Goal: Transaction & Acquisition: Purchase product/service

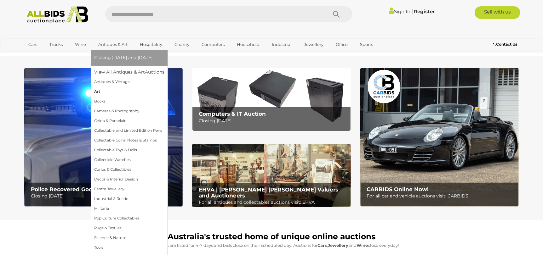
click at [99, 93] on link "Art" at bounding box center [129, 92] width 70 height 10
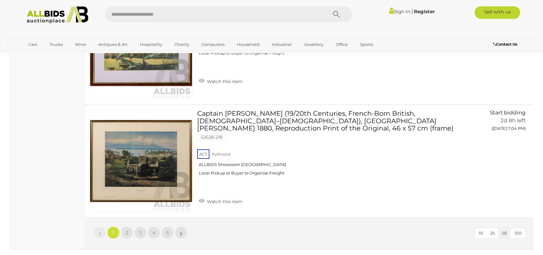
scroll to position [5571, 0]
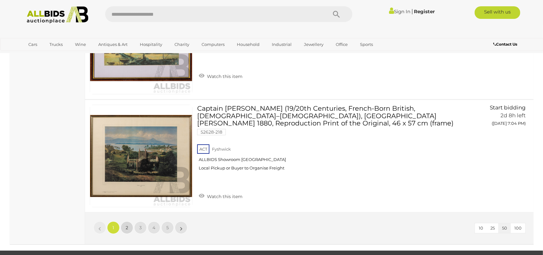
click at [127, 224] on link "2" at bounding box center [127, 228] width 13 height 13
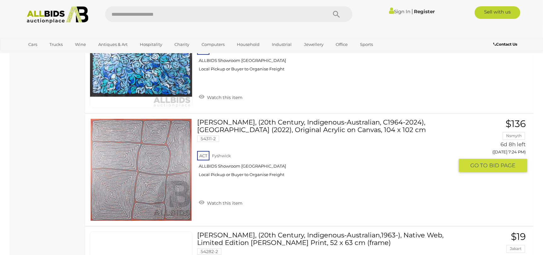
scroll to position [5543, 0]
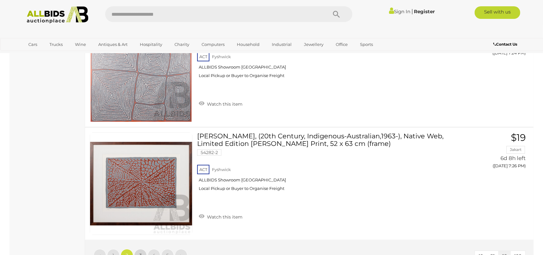
click at [140, 253] on span "3" at bounding box center [140, 256] width 3 height 6
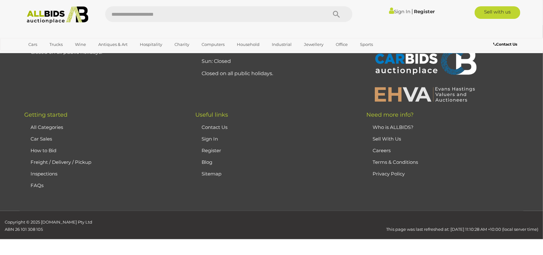
scroll to position [67, 0]
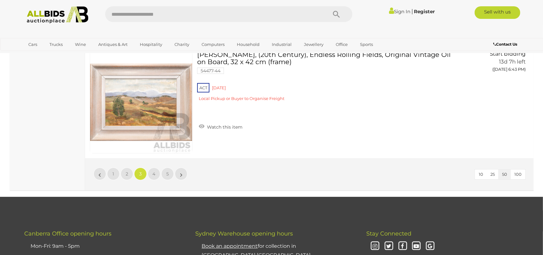
scroll to position [5638, 0]
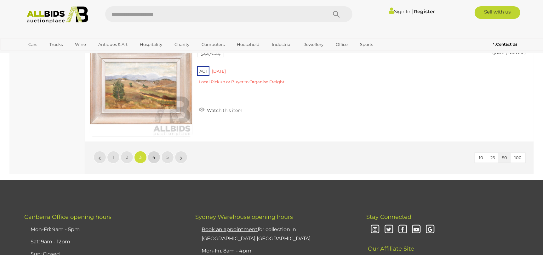
click at [156, 157] on link "4" at bounding box center [154, 157] width 13 height 13
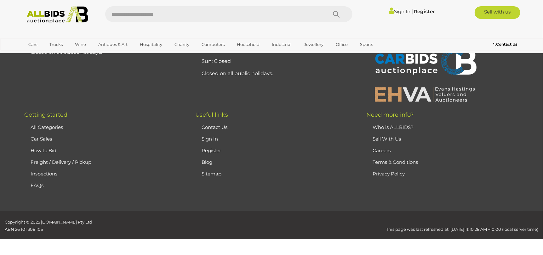
scroll to position [67, 0]
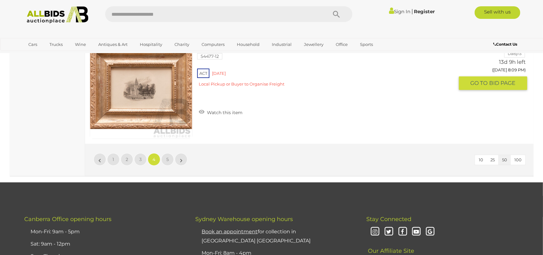
scroll to position [5638, 0]
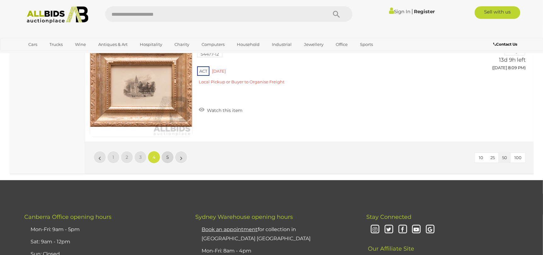
click at [167, 159] on link "5" at bounding box center [167, 157] width 13 height 13
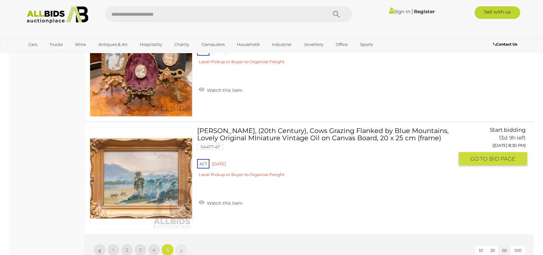
scroll to position [1577, 0]
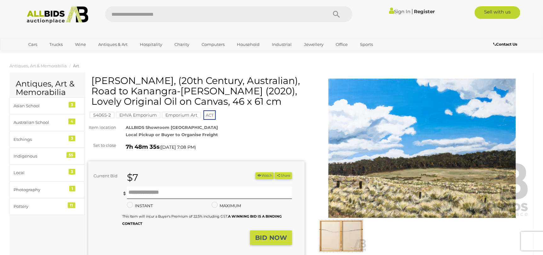
click at [420, 155] on img at bounding box center [422, 148] width 216 height 139
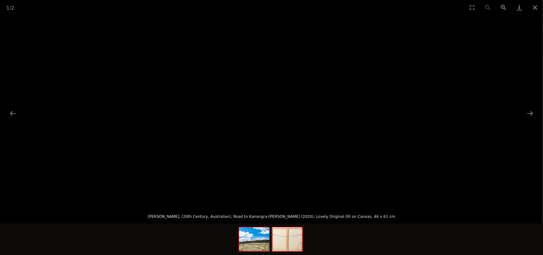
click at [293, 240] on img at bounding box center [287, 240] width 30 height 24
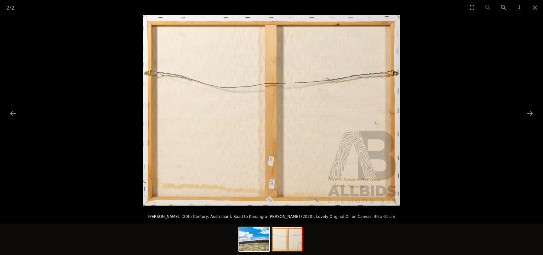
click at [279, 195] on img at bounding box center [271, 110] width 257 height 191
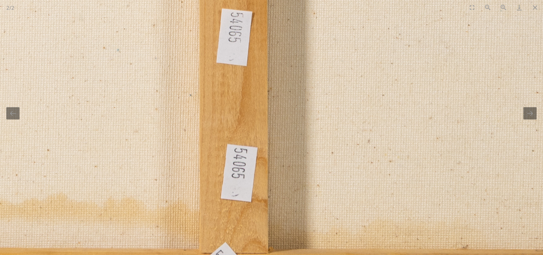
click at [17, 116] on button "Previous slide" at bounding box center [12, 113] width 13 height 12
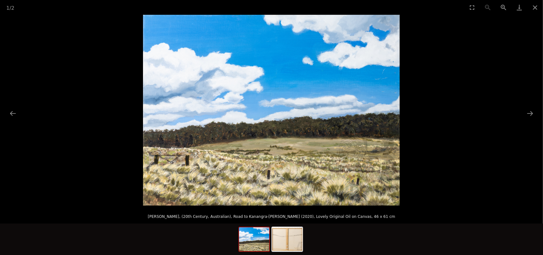
click at [193, 137] on img at bounding box center [271, 110] width 257 height 191
click at [194, 137] on img at bounding box center [271, 110] width 257 height 191
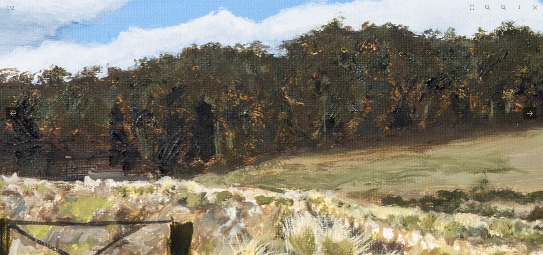
drag, startPoint x: 189, startPoint y: 159, endPoint x: 248, endPoint y: 26, distance: 145.1
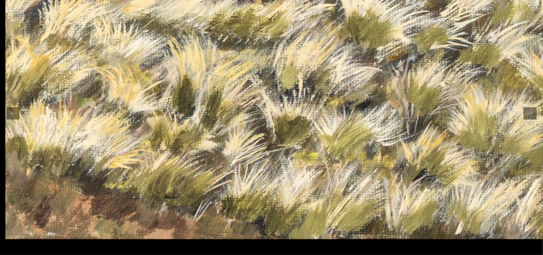
drag, startPoint x: 239, startPoint y: 97, endPoint x: 291, endPoint y: 3, distance: 108.0
click at [291, 3] on div "1 / 2 Rhonda Sekoranja, (20th Century, Australian), Road to Kanangra-Boyd (2020…" at bounding box center [271, 127] width 543 height 255
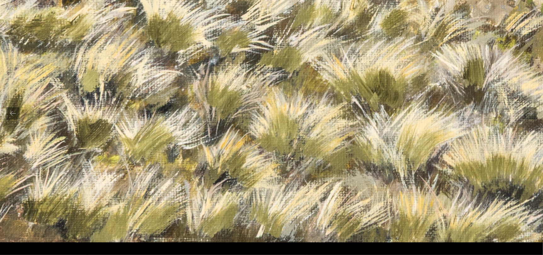
drag, startPoint x: 340, startPoint y: 91, endPoint x: 123, endPoint y: 13, distance: 230.4
click at [123, 13] on div "1 / 2 Rhonda Sekoranja, (20th Century, Australian), Road to Kanangra-Boyd (2020…" at bounding box center [271, 127] width 543 height 255
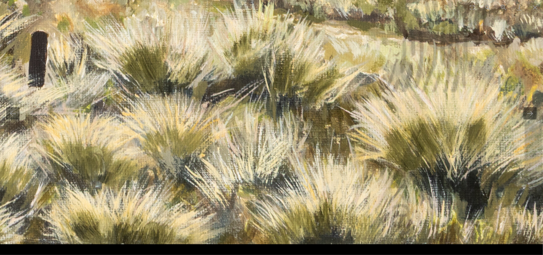
drag, startPoint x: 250, startPoint y: 114, endPoint x: 214, endPoint y: 28, distance: 93.1
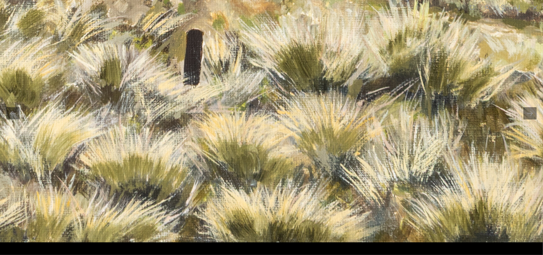
drag, startPoint x: 320, startPoint y: 167, endPoint x: 492, endPoint y: 92, distance: 186.8
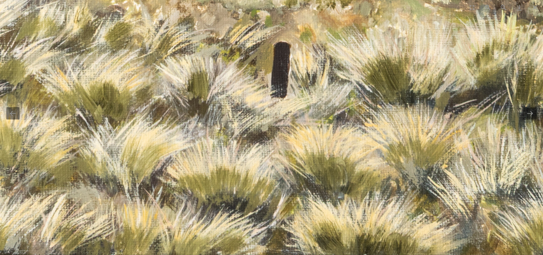
drag, startPoint x: 271, startPoint y: 128, endPoint x: 396, endPoint y: 97, distance: 128.1
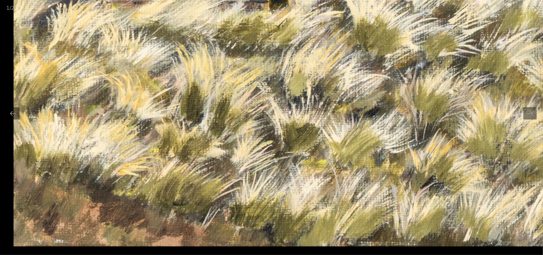
drag, startPoint x: 264, startPoint y: 148, endPoint x: 413, endPoint y: 97, distance: 157.8
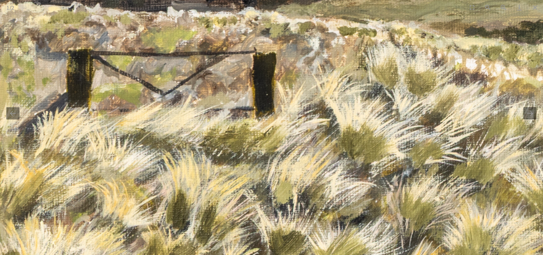
drag, startPoint x: 142, startPoint y: 131, endPoint x: 131, endPoint y: 241, distance: 111.0
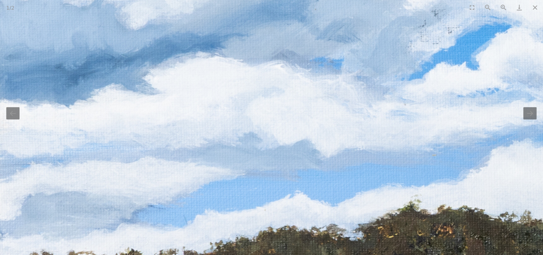
drag, startPoint x: 141, startPoint y: 161, endPoint x: 144, endPoint y: 255, distance: 93.8
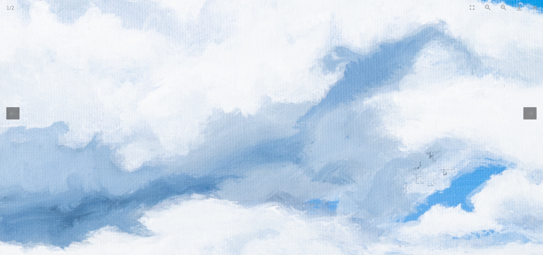
drag, startPoint x: 200, startPoint y: 155, endPoint x: 187, endPoint y: 234, distance: 79.8
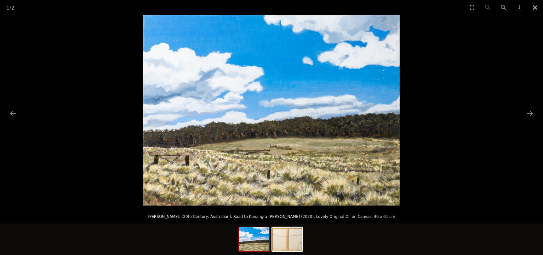
click at [535, 8] on button "Close gallery" at bounding box center [535, 7] width 16 height 15
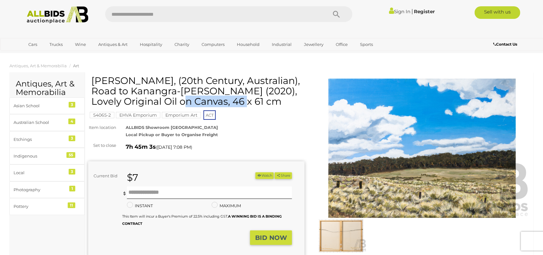
drag, startPoint x: 259, startPoint y: 92, endPoint x: 187, endPoint y: 95, distance: 72.1
click at [187, 95] on h1 "Rhonda Sekoranja, (20th Century, Australian), Road to Kanangra-Boyd (2020), Lov…" at bounding box center [197, 91] width 212 height 31
copy h1 "Kanangra-Boyd"
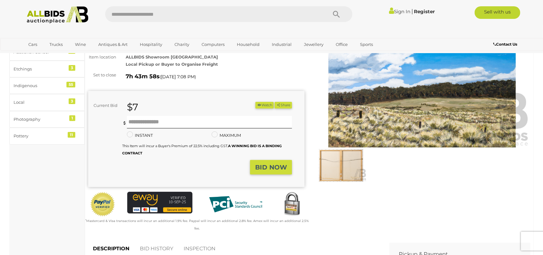
scroll to position [157, 0]
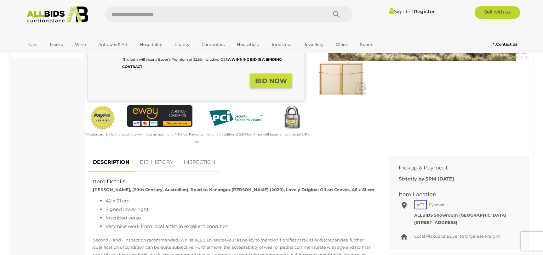
click at [161, 153] on link "BID HISTORY" at bounding box center [156, 162] width 43 height 19
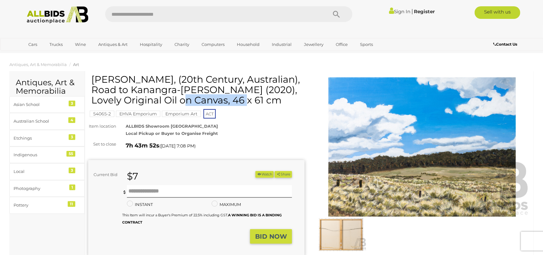
scroll to position [0, 0]
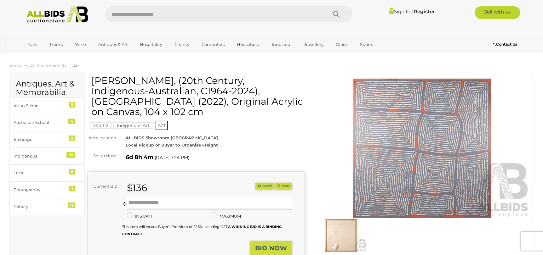
click at [343, 234] on img at bounding box center [340, 236] width 51 height 33
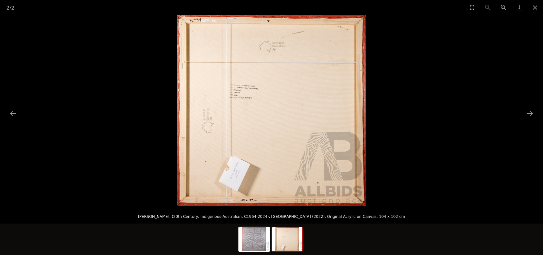
click at [289, 146] on img at bounding box center [271, 110] width 188 height 191
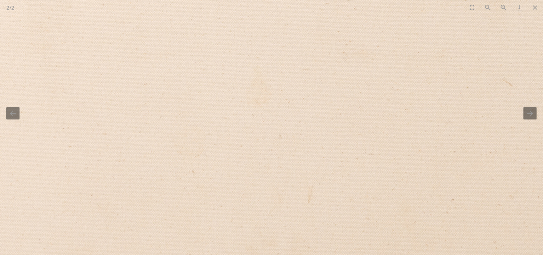
drag, startPoint x: 263, startPoint y: 95, endPoint x: 393, endPoint y: 233, distance: 189.0
click at [392, 232] on img at bounding box center [254, 22] width 1486 height 1507
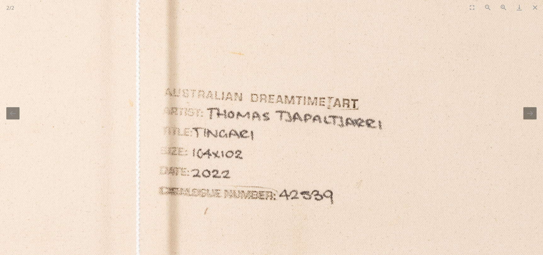
drag, startPoint x: 275, startPoint y: 129, endPoint x: 213, endPoint y: 65, distance: 88.8
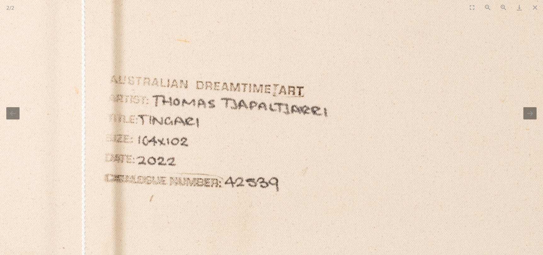
drag, startPoint x: 440, startPoint y: 123, endPoint x: 423, endPoint y: 125, distance: 17.4
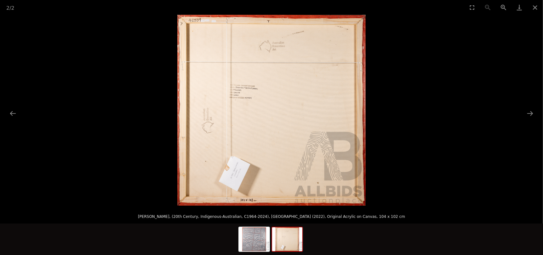
click at [240, 175] on img at bounding box center [271, 110] width 188 height 191
click at [239, 175] on img at bounding box center [271, 110] width 188 height 191
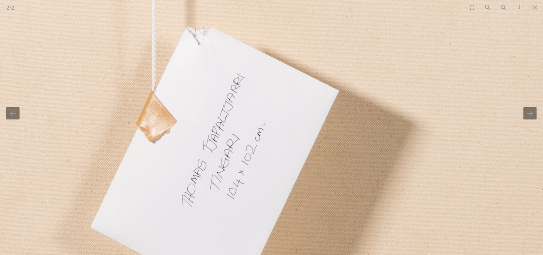
drag, startPoint x: 252, startPoint y: 131, endPoint x: 255, endPoint y: 190, distance: 58.9
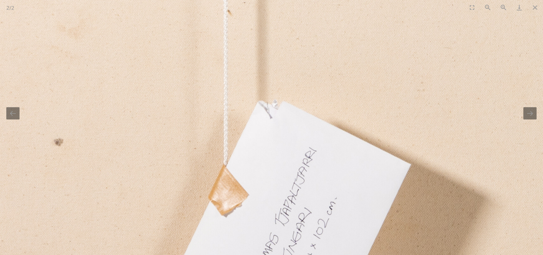
drag, startPoint x: 246, startPoint y: 104, endPoint x: 325, endPoint y: 38, distance: 103.0
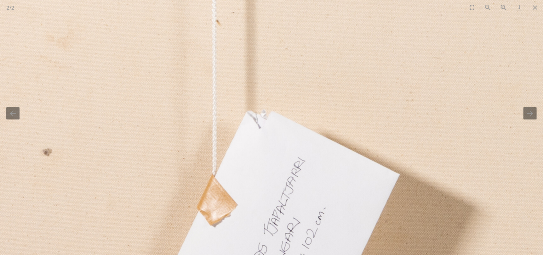
drag, startPoint x: 304, startPoint y: 59, endPoint x: 184, endPoint y: 231, distance: 209.5
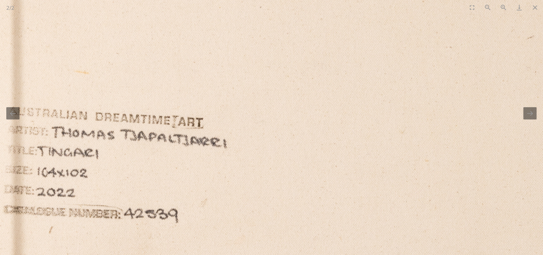
drag, startPoint x: 252, startPoint y: 105, endPoint x: 386, endPoint y: 49, distance: 145.2
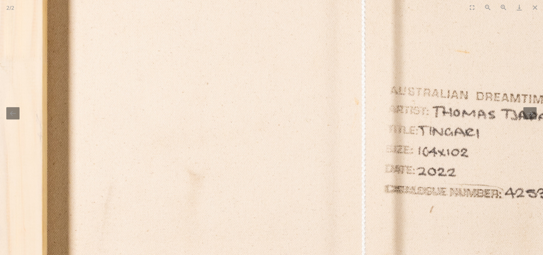
drag, startPoint x: 239, startPoint y: 109, endPoint x: 547, endPoint y: 64, distance: 311.3
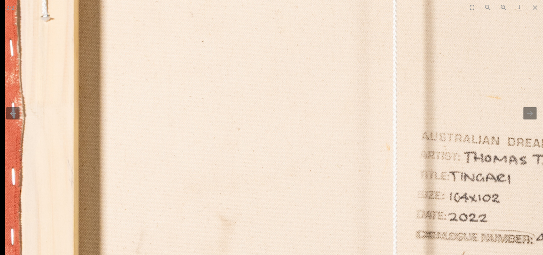
drag, startPoint x: 395, startPoint y: 92, endPoint x: 430, endPoint y: 178, distance: 93.1
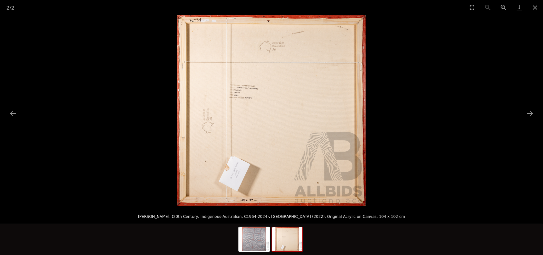
click at [275, 47] on img at bounding box center [271, 110] width 188 height 191
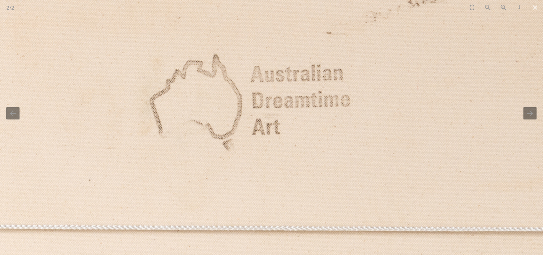
click at [537, 6] on button "Close gallery" at bounding box center [535, 7] width 16 height 15
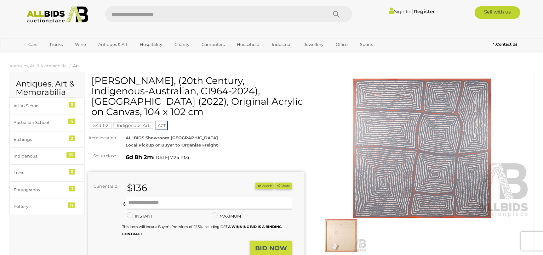
click at [400, 193] on img at bounding box center [422, 148] width 216 height 139
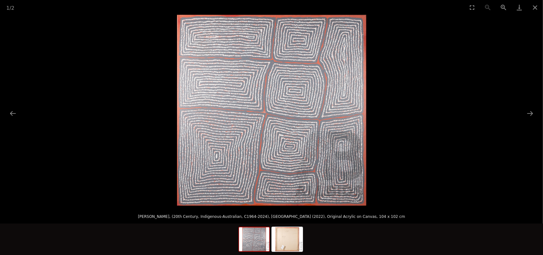
click at [312, 153] on img at bounding box center [271, 110] width 189 height 191
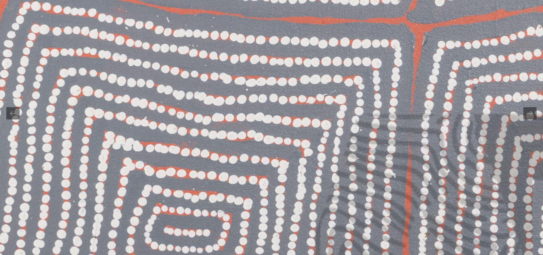
drag, startPoint x: 308, startPoint y: 131, endPoint x: 374, endPoint y: 222, distance: 111.6
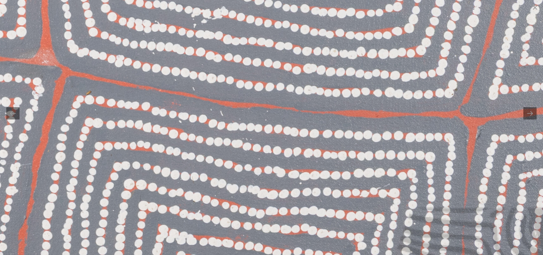
click at [358, 174] on img at bounding box center [101, 42] width 1462 height 1477
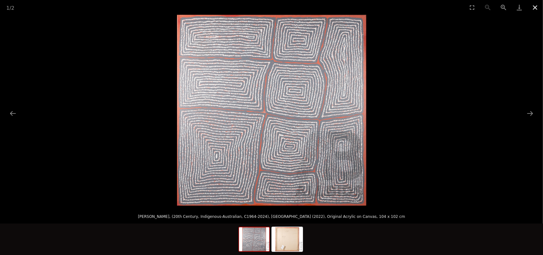
click at [536, 7] on button "Close gallery" at bounding box center [535, 7] width 16 height 15
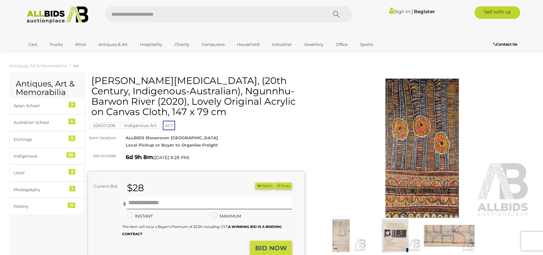
click at [399, 230] on img at bounding box center [395, 236] width 51 height 33
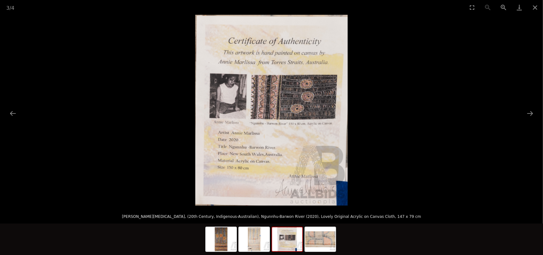
click at [285, 155] on img at bounding box center [271, 110] width 152 height 191
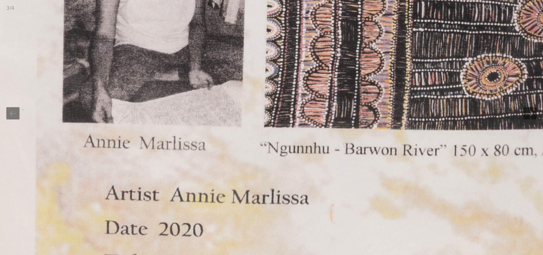
drag, startPoint x: 268, startPoint y: 94, endPoint x: 418, endPoint y: 211, distance: 189.7
click at [418, 211] on img at bounding box center [366, 84] width 749 height 939
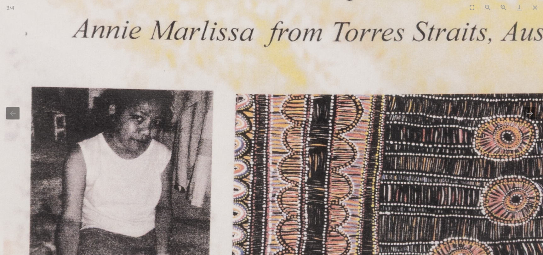
drag, startPoint x: 382, startPoint y: 129, endPoint x: 336, endPoint y: 266, distance: 144.4
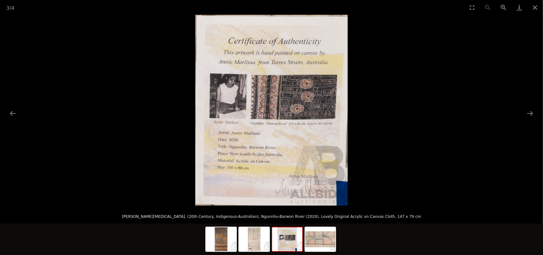
click at [287, 240] on img at bounding box center [287, 240] width 30 height 24
click at [255, 253] on div at bounding box center [271, 240] width 132 height 33
click at [256, 243] on img at bounding box center [254, 240] width 30 height 24
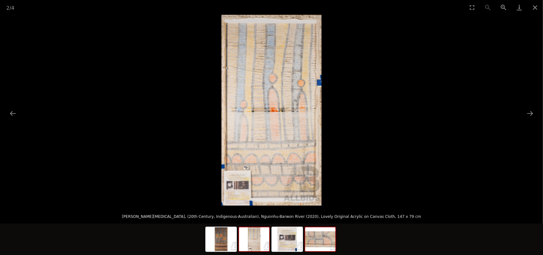
click at [321, 240] on img at bounding box center [320, 240] width 30 height 24
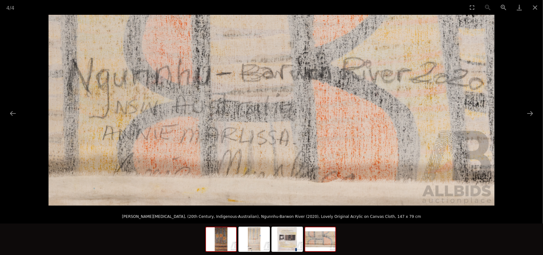
click at [221, 243] on img at bounding box center [221, 240] width 30 height 24
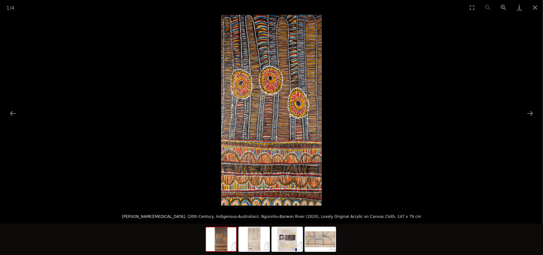
click at [314, 148] on img at bounding box center [271, 110] width 101 height 191
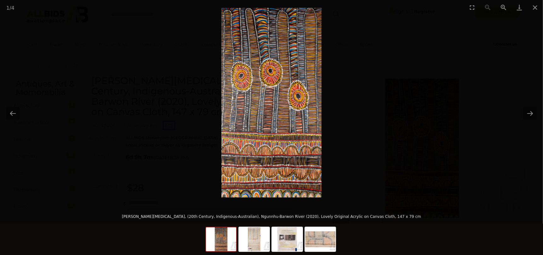
drag, startPoint x: 299, startPoint y: 99, endPoint x: 298, endPoint y: 85, distance: 14.5
click at [298, 85] on img at bounding box center [271, 103] width 100 height 190
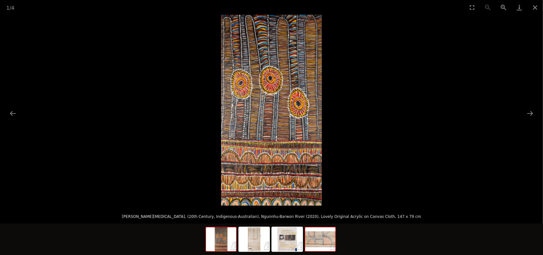
click at [325, 243] on img at bounding box center [320, 240] width 30 height 24
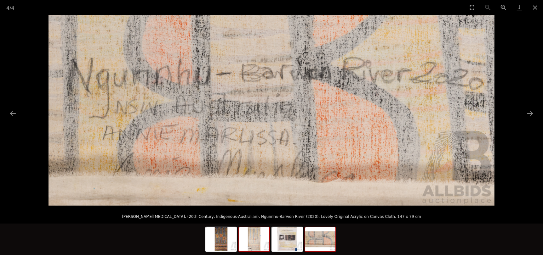
click at [259, 247] on img at bounding box center [254, 240] width 30 height 24
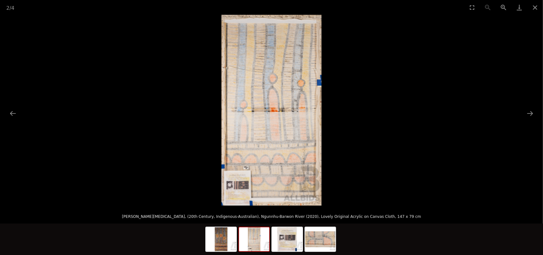
click at [277, 91] on img at bounding box center [271, 110] width 100 height 191
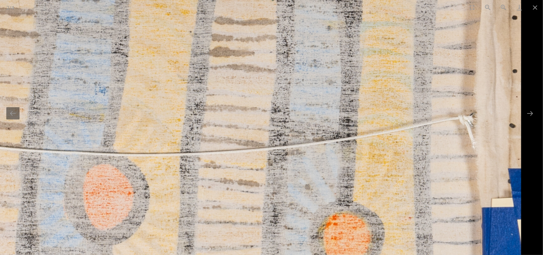
drag, startPoint x: 302, startPoint y: 189, endPoint x: 32, endPoint y: 241, distance: 275.1
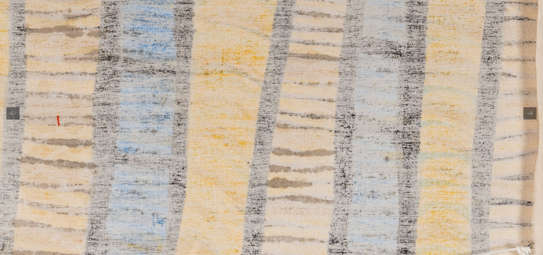
drag, startPoint x: 131, startPoint y: 157, endPoint x: 177, endPoint y: 269, distance: 121.4
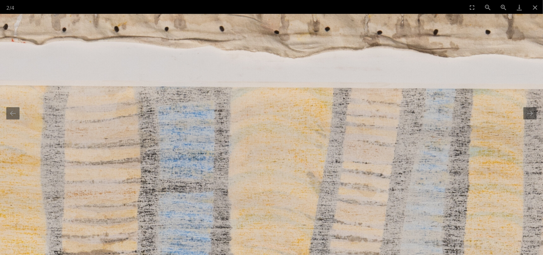
drag, startPoint x: 186, startPoint y: 175, endPoint x: 189, endPoint y: 267, distance: 91.6
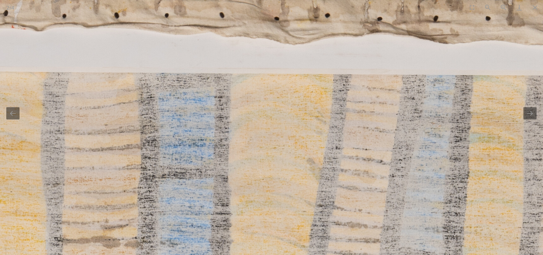
click at [536, 7] on button "Close gallery" at bounding box center [535, 7] width 16 height 15
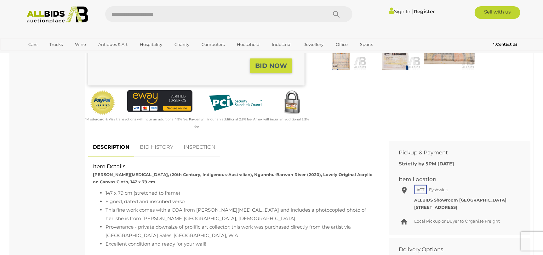
scroll to position [189, 0]
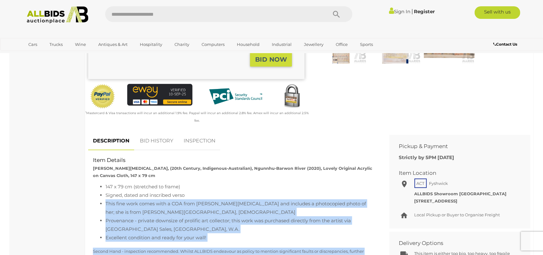
drag, startPoint x: 272, startPoint y: 208, endPoint x: 226, endPoint y: 249, distance: 61.5
click at [226, 157] on div "Item Details [PERSON_NAME][MEDICAL_DATA], (20th Century, Indigenous-Australian)…" at bounding box center [233, 157] width 291 height 0
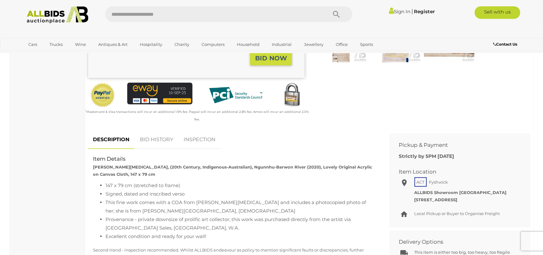
click at [305, 131] on div "DESCRIPTION BID HISTORY INSPECTION Item Details [PERSON_NAME][MEDICAL_DATA], (2…" at bounding box center [233, 146] width 291 height 31
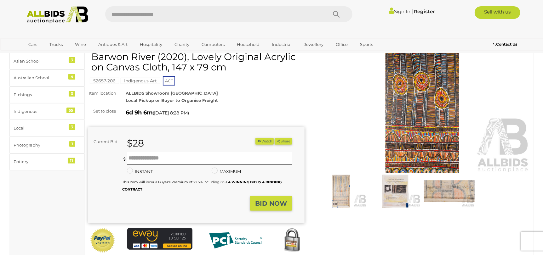
scroll to position [32, 0]
